Goal: Task Accomplishment & Management: Complete application form

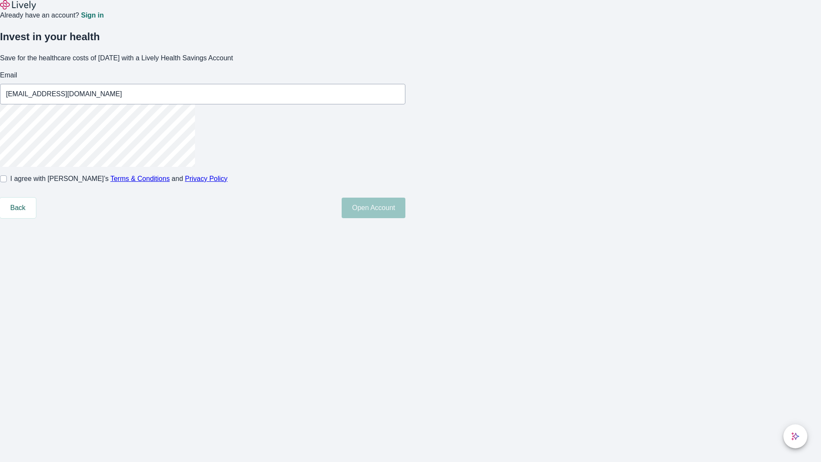
click at [7, 182] on input "I agree with Lively’s Terms & Conditions and Privacy Policy" at bounding box center [3, 178] width 7 height 7
checkbox input "true"
click at [406, 218] on button "Open Account" at bounding box center [374, 208] width 64 height 21
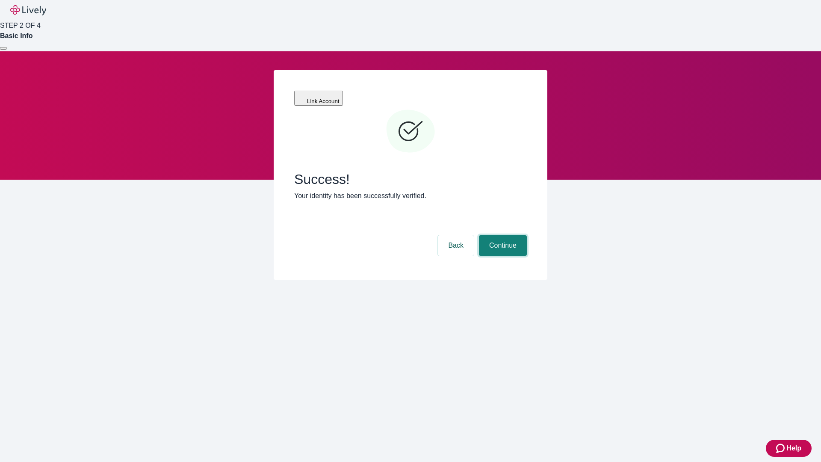
click at [502, 235] on button "Continue" at bounding box center [503, 245] width 48 height 21
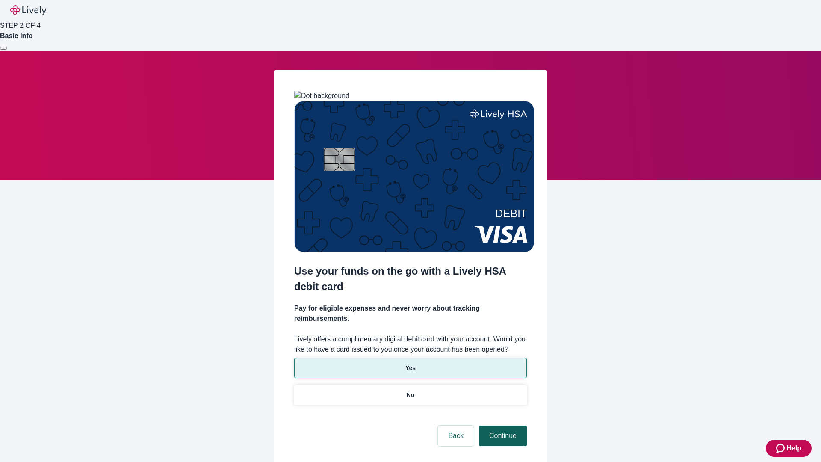
click at [410, 364] on p "Yes" at bounding box center [411, 368] width 10 height 9
click at [502, 426] on button "Continue" at bounding box center [503, 436] width 48 height 21
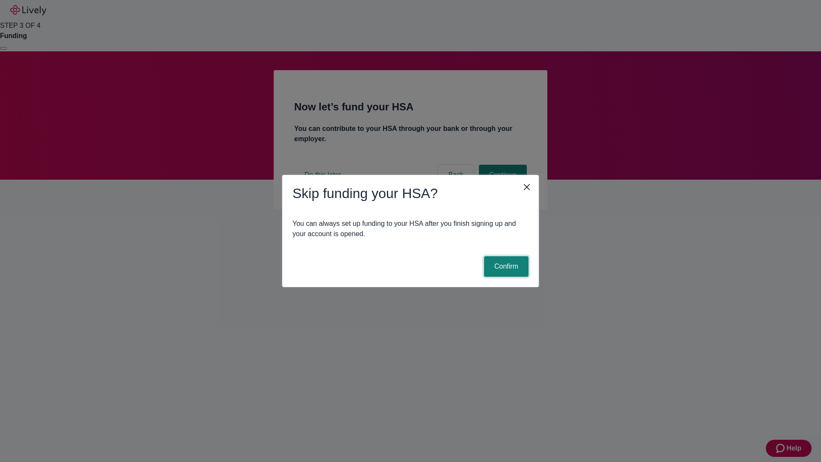
click at [505, 267] on button "Confirm" at bounding box center [506, 266] width 44 height 21
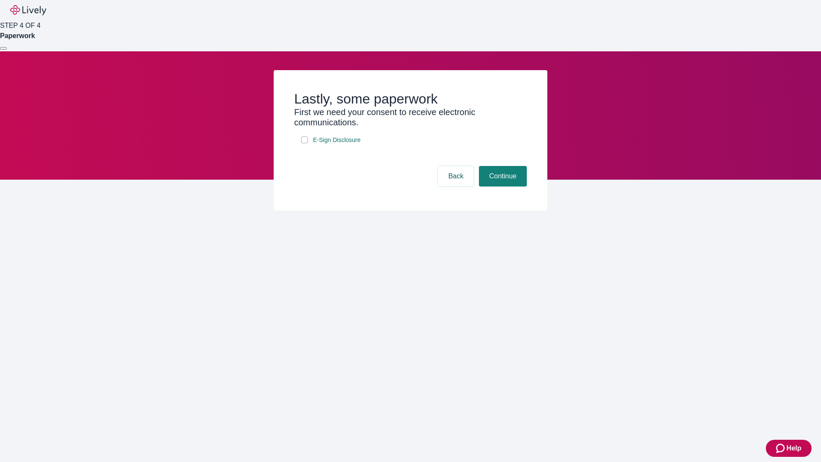
click at [305, 143] on input "E-Sign Disclosure" at bounding box center [304, 139] width 7 height 7
checkbox input "true"
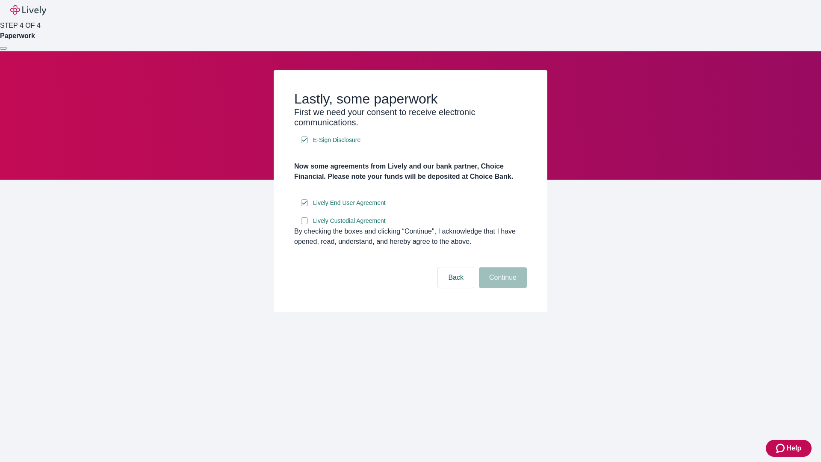
click at [305, 224] on input "Lively Custodial Agreement" at bounding box center [304, 220] width 7 height 7
checkbox input "true"
click at [502, 288] on button "Continue" at bounding box center [503, 277] width 48 height 21
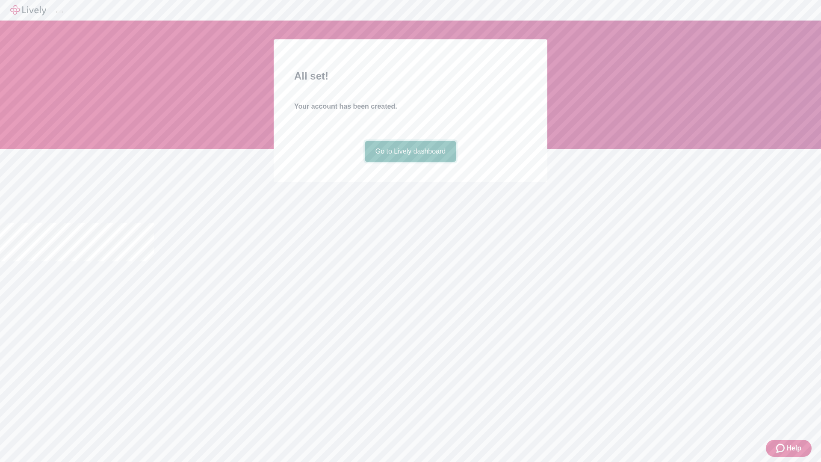
click at [410, 162] on link "Go to Lively dashboard" at bounding box center [410, 151] width 91 height 21
